Goal: Obtain resource: Download file/media

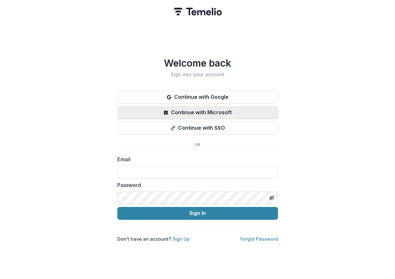
click at [162, 111] on button "Continue with Microsoft" at bounding box center [197, 112] width 161 height 13
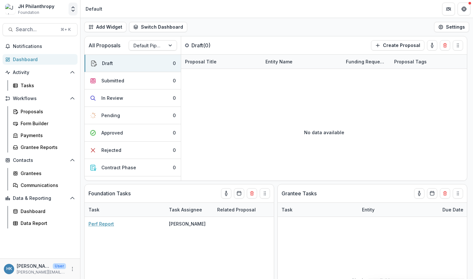
click at [74, 11] on icon "Open entity switcher" at bounding box center [73, 9] width 6 height 6
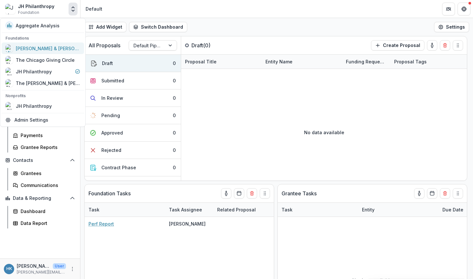
click at [48, 51] on div "[PERSON_NAME] & [PERSON_NAME] Charitable Fund" at bounding box center [48, 48] width 64 height 7
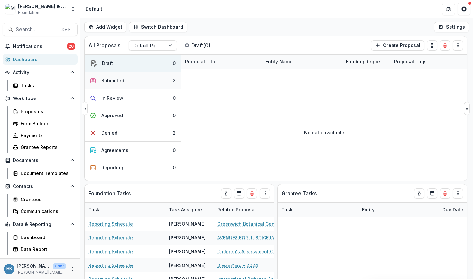
click at [117, 80] on div "Submitted" at bounding box center [112, 80] width 23 height 7
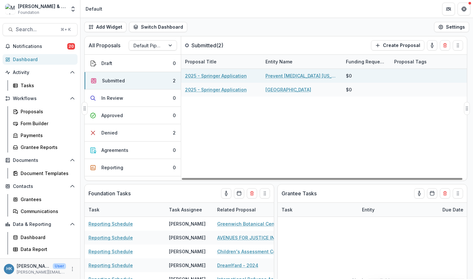
click at [235, 76] on link "2025 - Springer Application" at bounding box center [216, 75] width 62 height 7
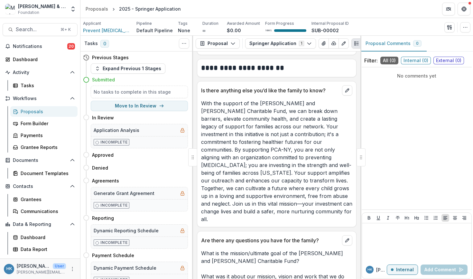
scroll to position [4371, 0]
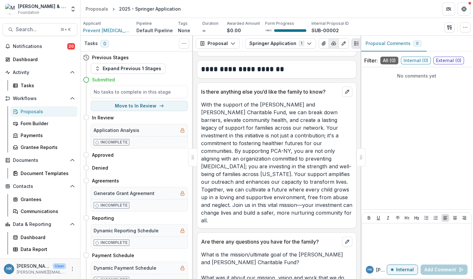
click at [333, 43] on line "button" at bounding box center [333, 43] width 0 height 1
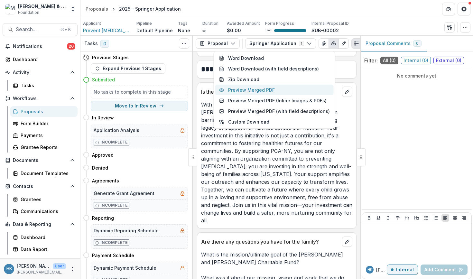
click at [285, 89] on button "Preview Merged PDF" at bounding box center [274, 90] width 118 height 11
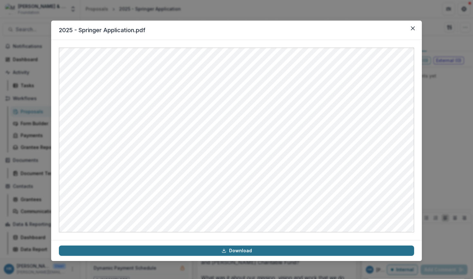
click at [238, 251] on link "Download" at bounding box center [236, 250] width 355 height 10
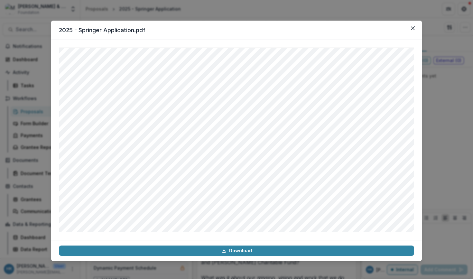
click at [456, 54] on div "2025 - Springer Application.pdf Download" at bounding box center [236, 139] width 473 height 279
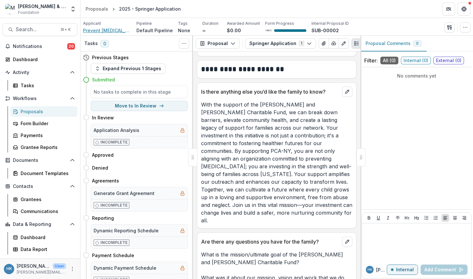
click at [104, 30] on span "Prevent [MEDICAL_DATA] [US_STATE], Inc." at bounding box center [107, 30] width 48 height 7
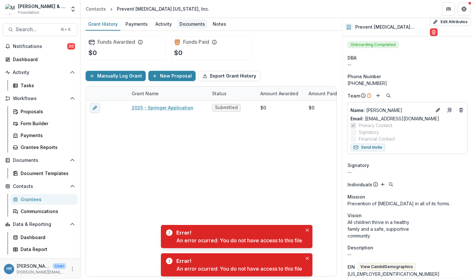
click at [193, 22] on div "Documents" at bounding box center [192, 23] width 31 height 9
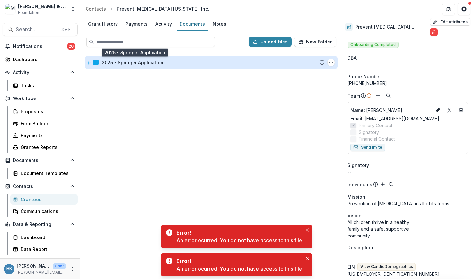
click at [139, 62] on div "2025 - Springer Application" at bounding box center [133, 62] width 62 height 7
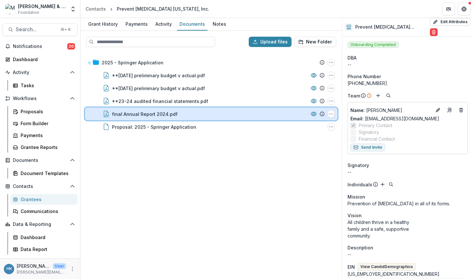
click at [216, 112] on div "final Annual Report 2024.pdf" at bounding box center [210, 114] width 196 height 7
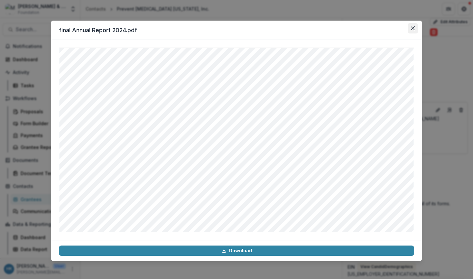
click at [416, 29] on button "Close" at bounding box center [412, 28] width 10 height 10
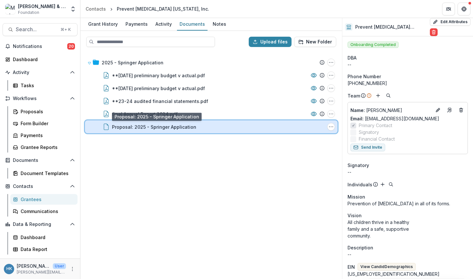
click at [154, 131] on div "Proposal: 2025 - Springer Application File Options Download Rename Delete" at bounding box center [211, 126] width 252 height 13
